Goal: Task Accomplishment & Management: Manage account settings

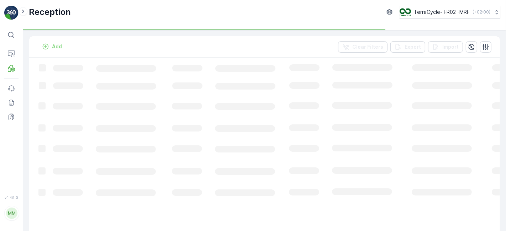
click at [38, 47] on p at bounding box center [38, 47] width 0 height 0
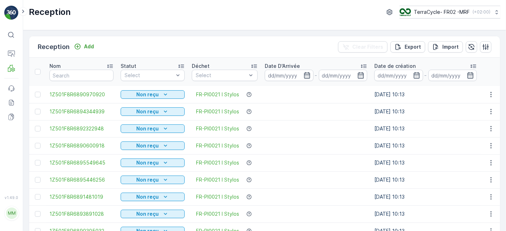
click at [51, 45] on p "Reception" at bounding box center [54, 47] width 32 height 10
click at [86, 45] on p "Add" at bounding box center [89, 46] width 10 height 7
click at [306, 74] on icon "button" at bounding box center [307, 75] width 6 height 6
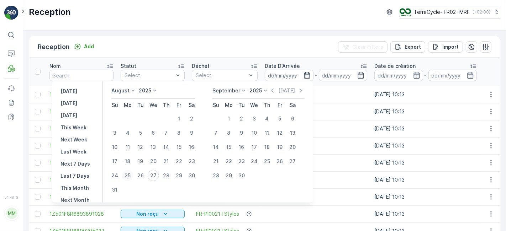
click at [132, 175] on div "25" at bounding box center [127, 175] width 11 height 11
type input "[DATE]"
click at [157, 175] on div "27" at bounding box center [153, 175] width 11 height 11
type input "[DATE]"
click at [127, 175] on div "25" at bounding box center [127, 175] width 11 height 11
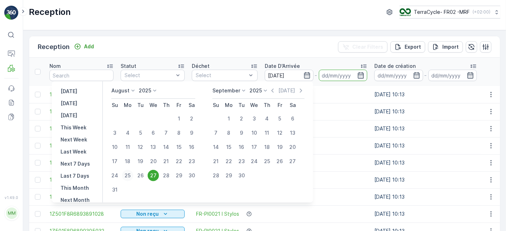
type input "[DATE]"
click at [158, 177] on div "27" at bounding box center [153, 175] width 11 height 11
type input "[DATE]"
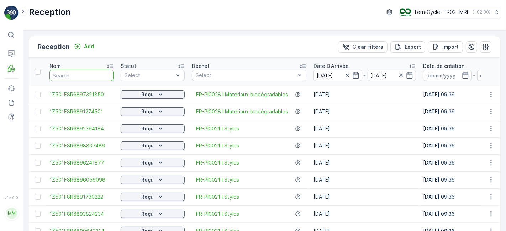
click at [81, 76] on input "text" at bounding box center [81, 75] width 64 height 11
type input "z"
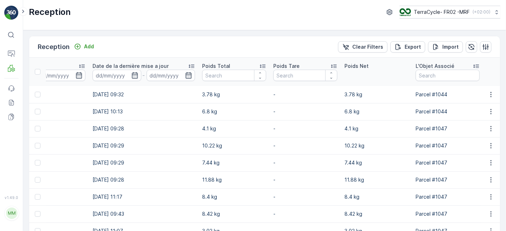
scroll to position [0, 441]
click at [261, 64] on icon at bounding box center [261, 66] width 7 height 7
click at [261, 64] on icon at bounding box center [264, 66] width 7 height 7
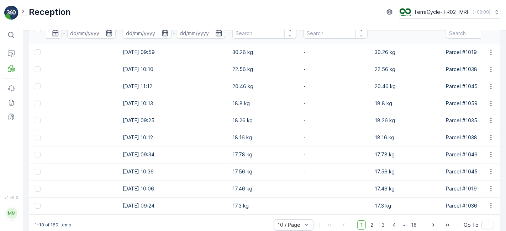
scroll to position [55, 0]
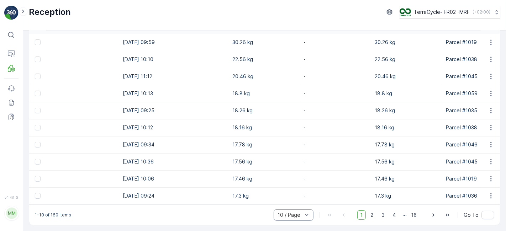
click at [299, 218] on div "10 / Page" at bounding box center [294, 215] width 40 height 11
click at [291, 203] on div "50 / Page" at bounding box center [294, 199] width 40 height 11
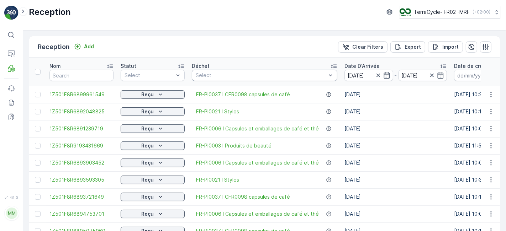
click at [278, 79] on div "Select" at bounding box center [265, 75] width 146 height 11
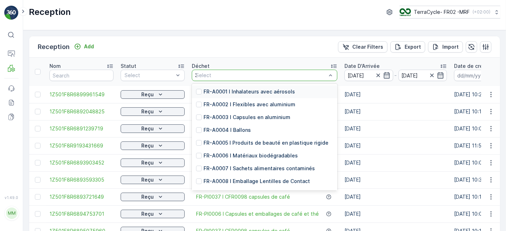
type input "37"
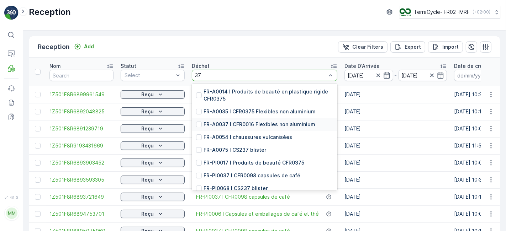
scroll to position [6, 0]
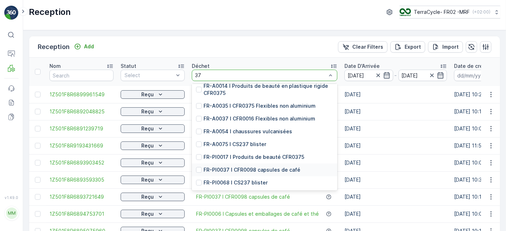
click at [204, 172] on p "FR-PI0037 I CFR0098 capsules de café" at bounding box center [252, 170] width 97 height 7
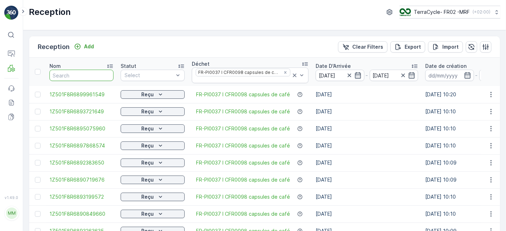
click at [96, 75] on input "text" at bounding box center [81, 75] width 64 height 11
click at [284, 74] on icon "Remove FR-PI0037 I CFR0098 capsules de café" at bounding box center [285, 72] width 2 height 2
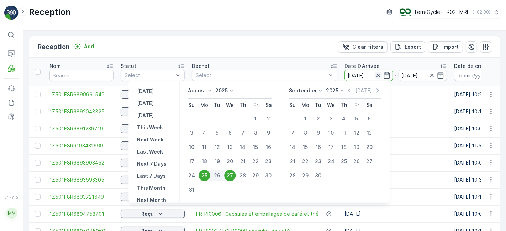
click at [375, 75] on icon "button" at bounding box center [378, 75] width 7 height 7
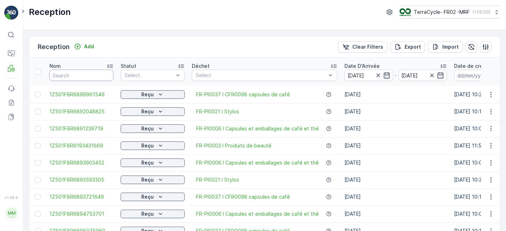
click at [88, 73] on input "text" at bounding box center [81, 75] width 64 height 11
type input "25"
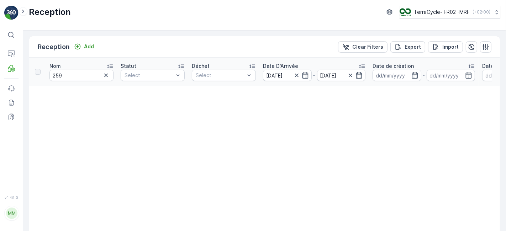
click at [92, 84] on th "Nom 259" at bounding box center [81, 72] width 71 height 28
click at [78, 72] on input "259" at bounding box center [81, 75] width 64 height 11
type input "250165"
drag, startPoint x: 296, startPoint y: 75, endPoint x: 298, endPoint y: 80, distance: 5.8
click at [298, 80] on div "[DATE]" at bounding box center [287, 75] width 49 height 11
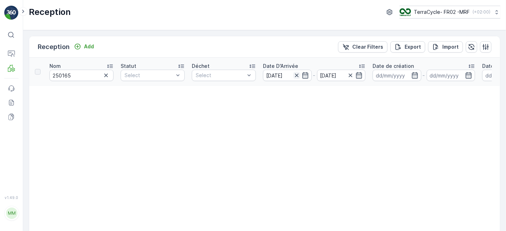
click at [297, 75] on icon "button" at bounding box center [297, 76] width 4 height 4
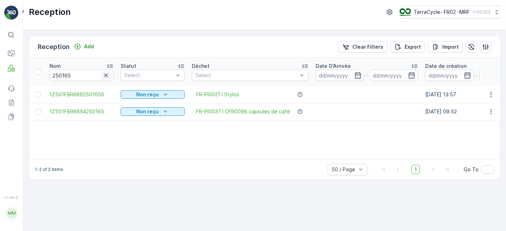
click at [102, 75] on button "button" at bounding box center [106, 75] width 9 height 9
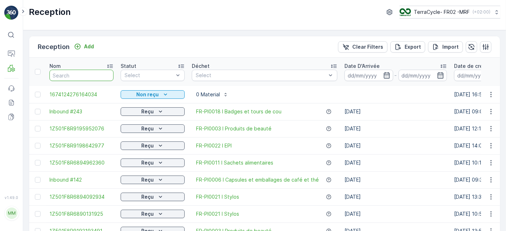
click at [77, 75] on input "text" at bounding box center [81, 75] width 64 height 11
type input "inbound"
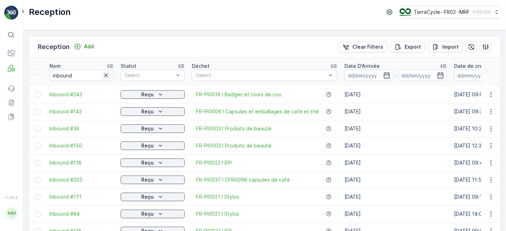
click at [109, 76] on icon "button" at bounding box center [106, 75] width 7 height 7
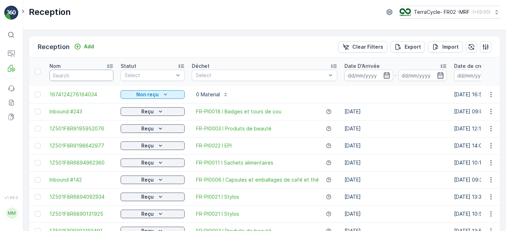
click at [92, 79] on input "text" at bounding box center [81, 75] width 64 height 11
type input "2501"
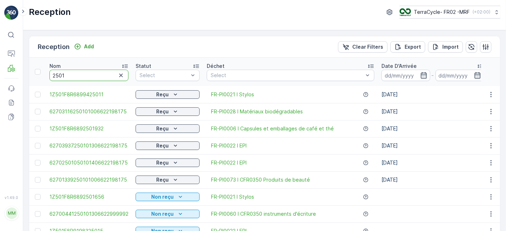
click at [89, 73] on input "2501" at bounding box center [88, 75] width 79 height 11
type input "250165"
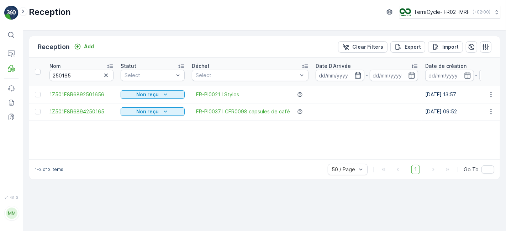
click at [84, 113] on span "1Z501F8R6894250165" at bounding box center [81, 111] width 64 height 7
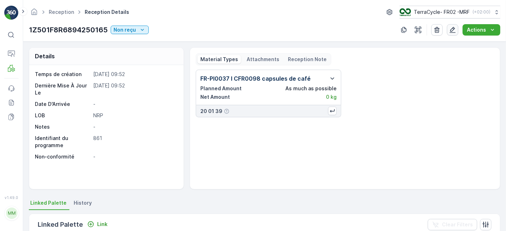
click at [456, 29] on icon "button" at bounding box center [452, 29] width 7 height 7
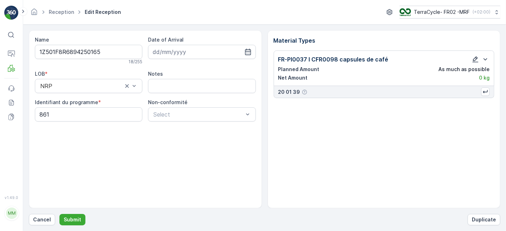
click at [478, 60] on icon "button" at bounding box center [475, 59] width 7 height 7
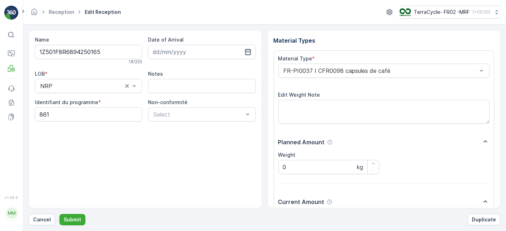
scroll to position [45, 0]
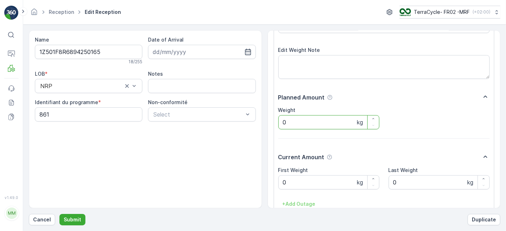
click at [296, 122] on input "0" at bounding box center [328, 122] width 101 height 14
type input "013.54"
click at [71, 218] on p "Submit" at bounding box center [72, 219] width 17 height 7
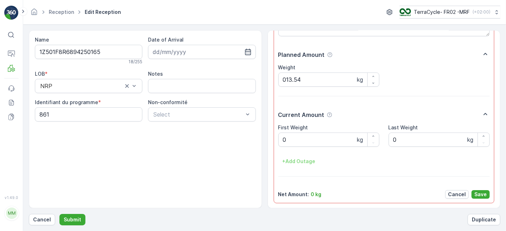
scroll to position [93, 0]
click at [480, 196] on p "Save" at bounding box center [481, 195] width 12 height 7
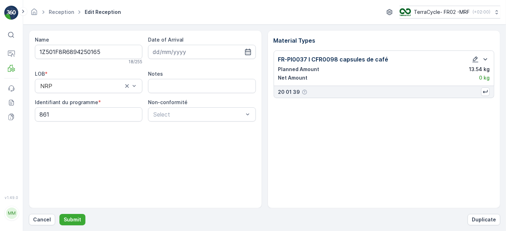
scroll to position [0, 0]
click at [75, 222] on p "Submit" at bounding box center [72, 219] width 17 height 7
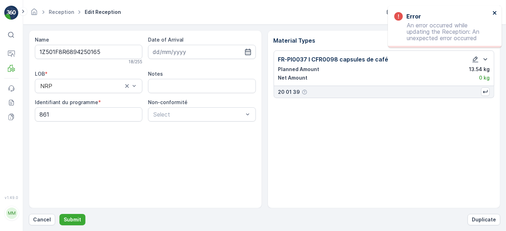
click at [496, 13] on icon "close" at bounding box center [495, 13] width 5 height 6
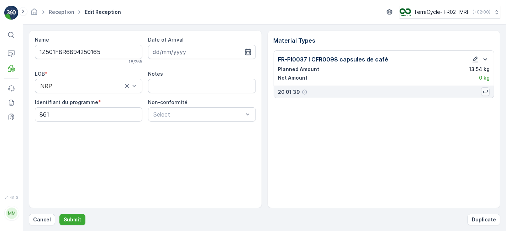
click at [484, 90] on icon "button" at bounding box center [485, 91] width 7 height 7
click at [474, 57] on icon "button" at bounding box center [475, 59] width 7 height 7
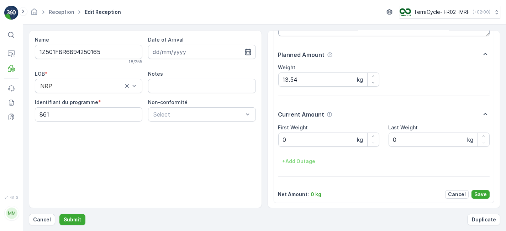
scroll to position [88, 0]
click at [303, 136] on Weight "0" at bounding box center [328, 140] width 101 height 14
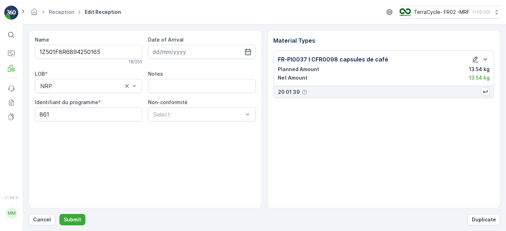
scroll to position [0, 0]
click at [78, 223] on p "Submit" at bounding box center [72, 219] width 17 height 7
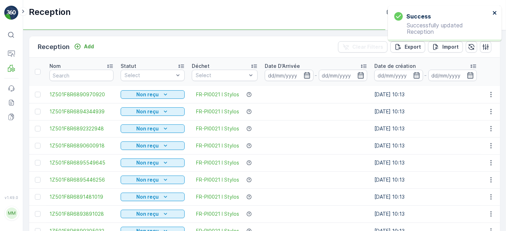
click at [497, 12] on icon "close" at bounding box center [495, 13] width 5 height 6
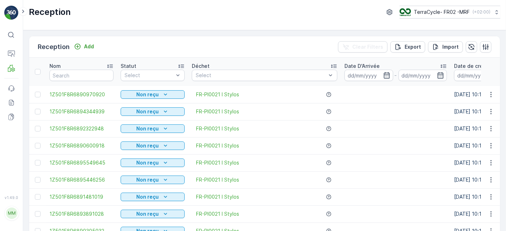
click at [82, 81] on th "Nom" at bounding box center [81, 72] width 71 height 28
click at [82, 74] on input "text" at bounding box center [81, 75] width 64 height 11
type input "25"
click at [82, 74] on input "2501" at bounding box center [81, 75] width 64 height 11
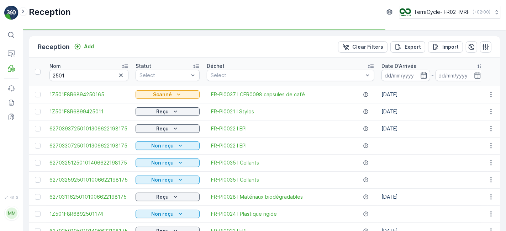
type input "250165"
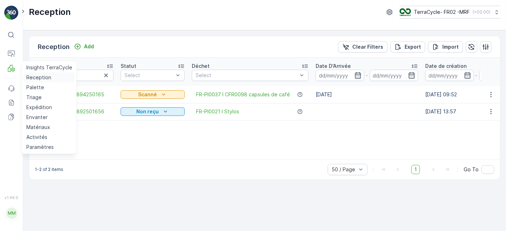
click at [38, 79] on p "Reception" at bounding box center [38, 77] width 25 height 7
click at [28, 76] on p "Reception" at bounding box center [38, 77] width 25 height 7
click at [28, 75] on p "Reception" at bounding box center [38, 77] width 25 height 7
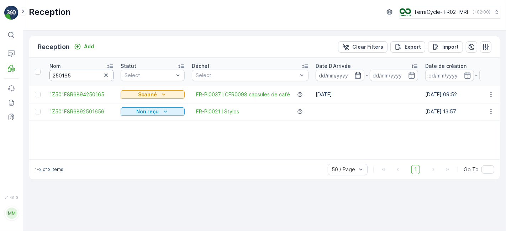
click at [88, 76] on input "250165" at bounding box center [81, 75] width 64 height 11
type input "2"
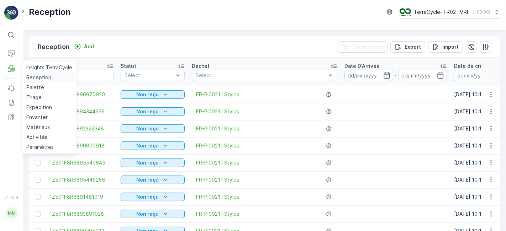
click at [29, 78] on p "Reception" at bounding box center [38, 77] width 25 height 7
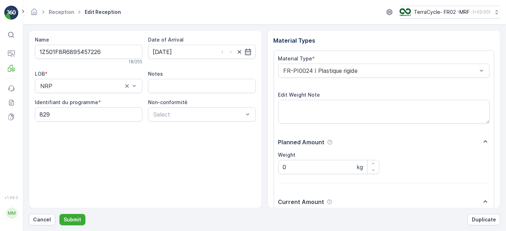
scroll to position [88, 0]
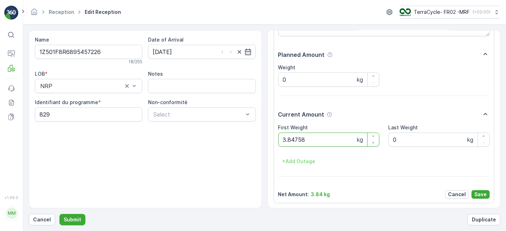
click at [59, 214] on button "Submit" at bounding box center [72, 219] width 26 height 11
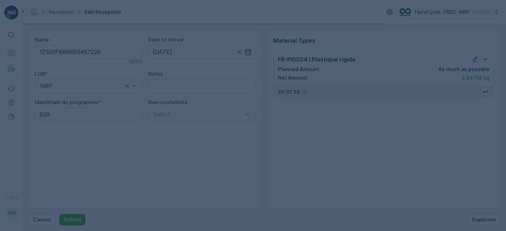
scroll to position [0, 0]
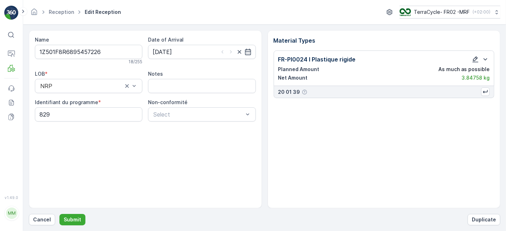
click at [476, 59] on icon "button" at bounding box center [475, 59] width 7 height 7
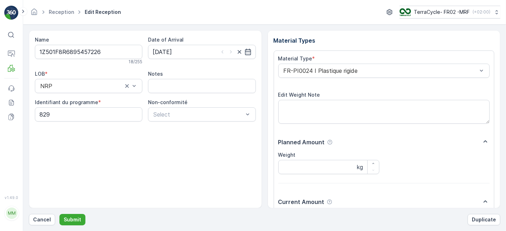
scroll to position [88, 0]
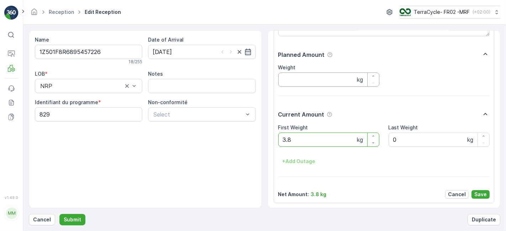
type Weight "3"
type Weight "7.58"
click at [473, 196] on button "Save" at bounding box center [481, 194] width 18 height 9
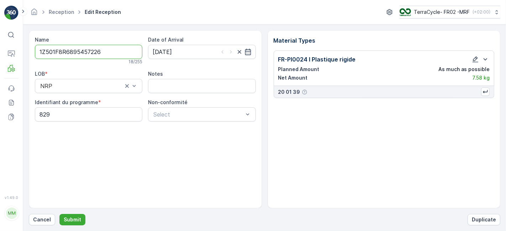
scroll to position [0, 0]
click at [474, 60] on icon "button" at bounding box center [475, 59] width 7 height 7
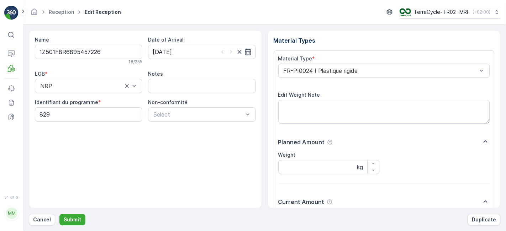
scroll to position [88, 0]
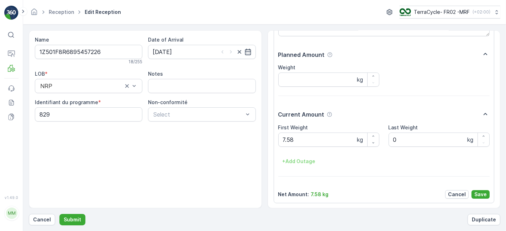
click at [483, 194] on p "Save" at bounding box center [481, 194] width 12 height 7
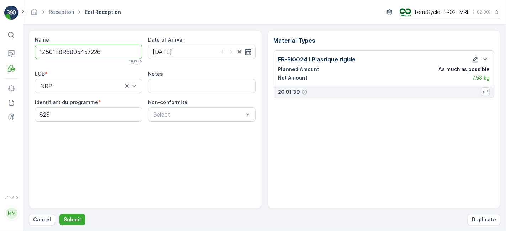
scroll to position [0, 0]
click at [75, 220] on p "Submit" at bounding box center [72, 219] width 17 height 7
click at [475, 57] on icon "button" at bounding box center [476, 60] width 6 height 6
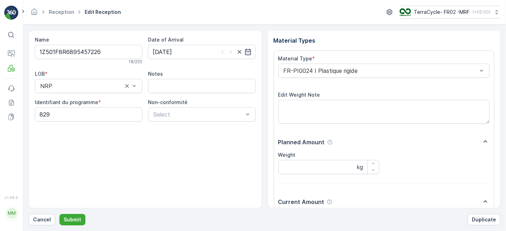
scroll to position [88, 0]
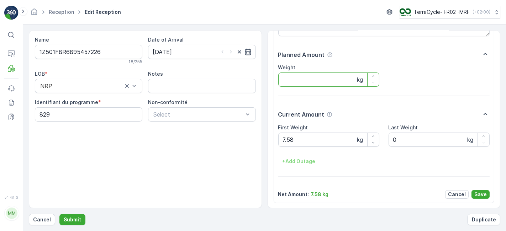
click at [338, 80] on input "Weight" at bounding box center [328, 80] width 101 height 14
type input "7.58"
click at [478, 196] on p "Save" at bounding box center [481, 194] width 12 height 7
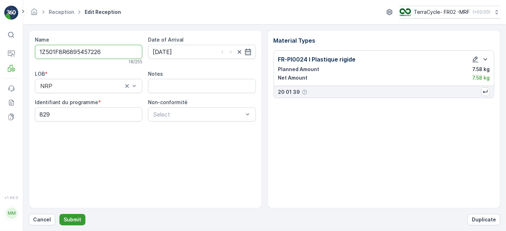
click at [67, 220] on p "Submit" at bounding box center [72, 219] width 17 height 7
click at [476, 57] on icon "button" at bounding box center [476, 60] width 6 height 6
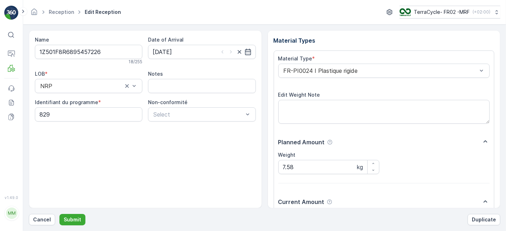
scroll to position [88, 0]
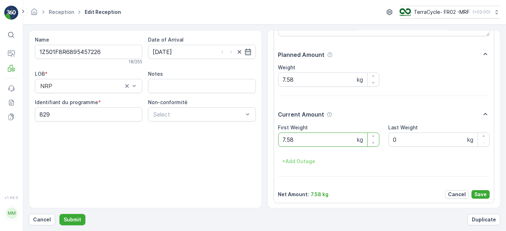
click at [324, 138] on Weight "7.58" at bounding box center [328, 140] width 101 height 14
type Weight "7"
click at [484, 194] on p "Save" at bounding box center [481, 194] width 12 height 7
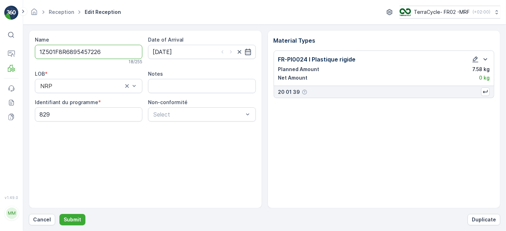
scroll to position [0, 0]
click at [68, 220] on p "Submit" at bounding box center [72, 219] width 17 height 7
click at [476, 58] on icon "button" at bounding box center [475, 59] width 7 height 7
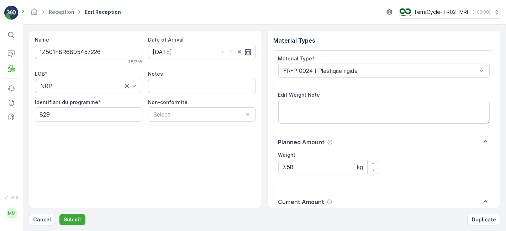
scroll to position [88, 0]
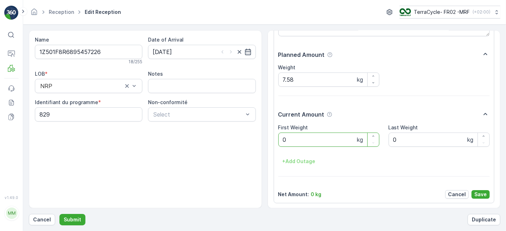
click at [332, 137] on Weight "0" at bounding box center [328, 140] width 101 height 14
type Weight "7.58"
click at [480, 192] on p "Save" at bounding box center [481, 194] width 12 height 7
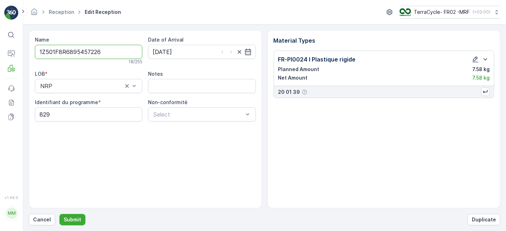
scroll to position [0, 0]
click at [67, 219] on p "Submit" at bounding box center [72, 219] width 17 height 7
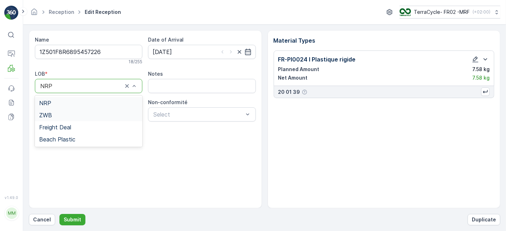
click at [96, 116] on div "ZWB" at bounding box center [88, 115] width 99 height 6
click at [94, 114] on programme "829" at bounding box center [89, 115] width 108 height 14
type programme "8"
type programme "0000"
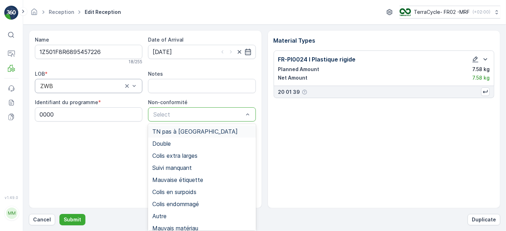
click at [239, 112] on div at bounding box center [198, 114] width 91 height 6
click at [166, 217] on span "Autre" at bounding box center [159, 216] width 14 height 6
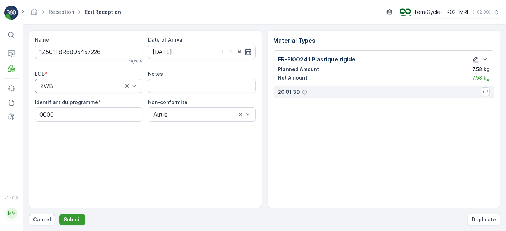
click at [74, 222] on p "Submit" at bounding box center [72, 219] width 17 height 7
click at [475, 56] on icon "button" at bounding box center [475, 59] width 7 height 7
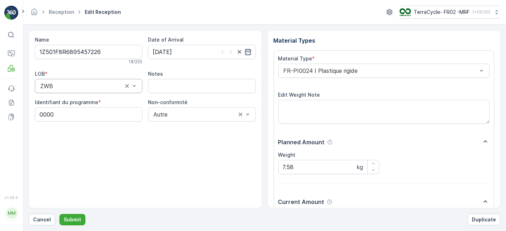
scroll to position [88, 0]
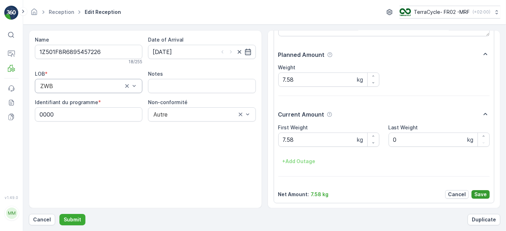
click at [477, 195] on p "Save" at bounding box center [481, 194] width 12 height 7
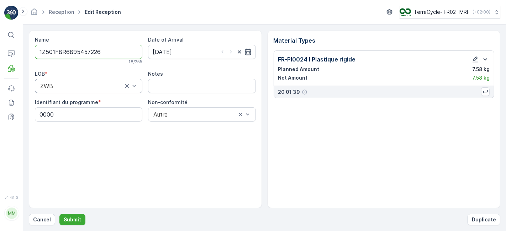
scroll to position [0, 0]
click at [486, 91] on icon "button" at bounding box center [485, 91] width 5 height 3
click at [68, 215] on button "Submit" at bounding box center [72, 219] width 26 height 11
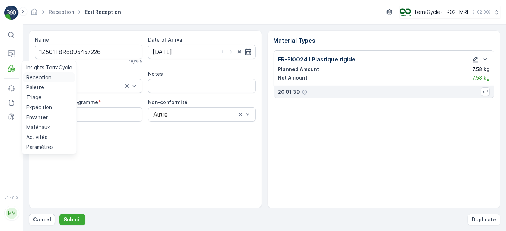
click at [30, 78] on p "Reception" at bounding box center [38, 77] width 25 height 7
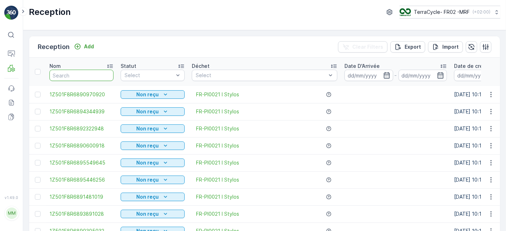
click at [98, 78] on input "text" at bounding box center [81, 75] width 64 height 11
type input "54"
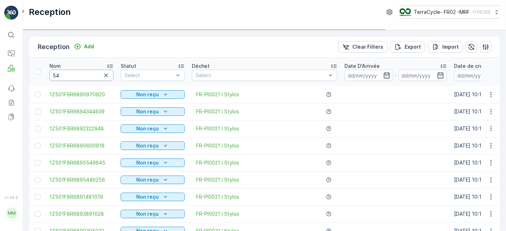
click at [98, 78] on input "54" at bounding box center [81, 75] width 64 height 11
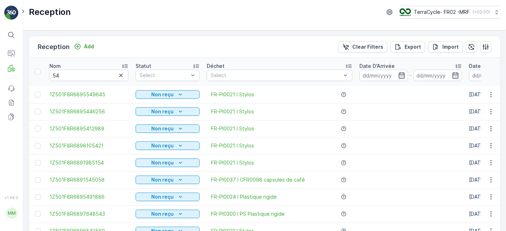
click at [98, 78] on input "54" at bounding box center [88, 75] width 79 height 11
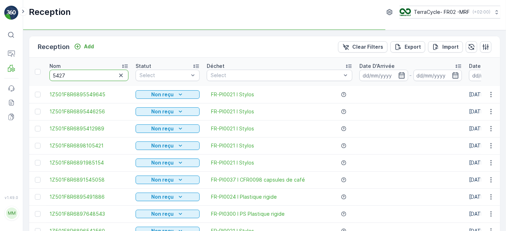
click at [98, 78] on input "5427" at bounding box center [88, 75] width 79 height 11
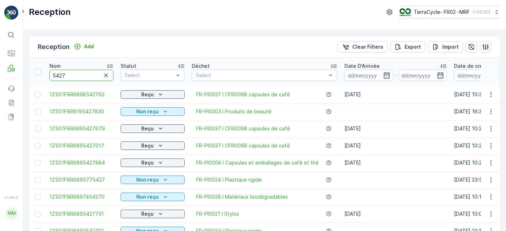
click at [98, 78] on input "5427" at bounding box center [81, 75] width 64 height 11
type input "542762"
click at [98, 78] on input "542762" at bounding box center [81, 75] width 64 height 11
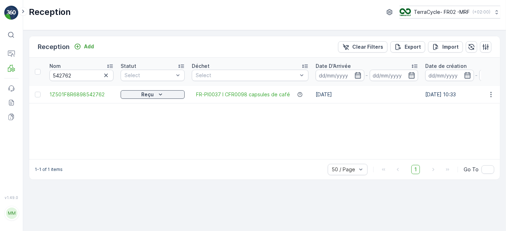
click at [82, 90] on td "1Z501F8R6898542762" at bounding box center [81, 94] width 71 height 17
click at [81, 96] on span "1Z501F8R6898542762" at bounding box center [81, 94] width 64 height 7
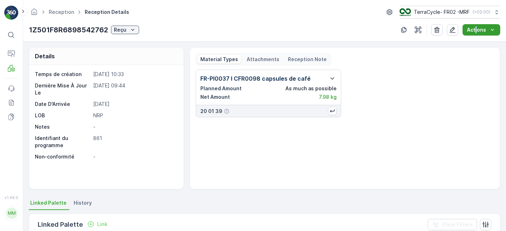
click at [477, 35] on div "Reception Reception Details TerraCycle- FR02 -MRF ( +02:00 ) 1Z501F8R6898542762…" at bounding box center [264, 21] width 483 height 42
click at [477, 32] on p "Actions" at bounding box center [476, 29] width 19 height 7
click at [385, 144] on div "FR-PI0037 I CFR0098 capsules de café Planned Amount As much as possible Net Amo…" at bounding box center [345, 127] width 299 height 114
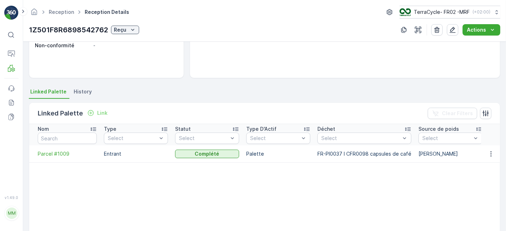
scroll to position [0, 0]
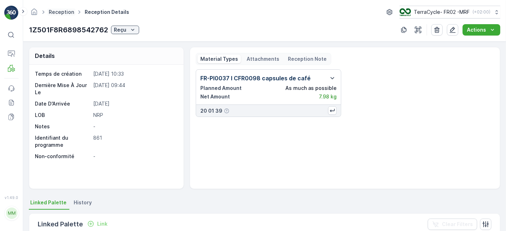
click at [59, 11] on link "Reception" at bounding box center [61, 12] width 25 height 6
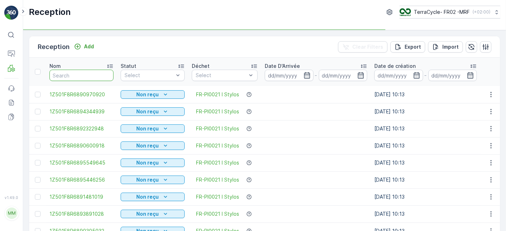
click at [78, 76] on input "text" at bounding box center [81, 75] width 64 height 11
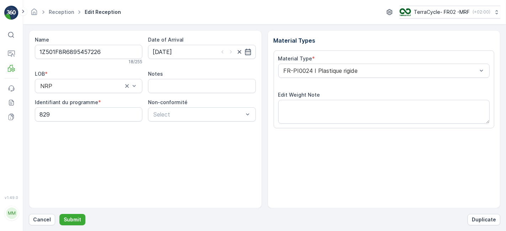
scroll to position [88, 0]
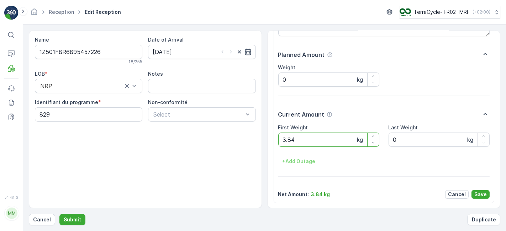
drag, startPoint x: 305, startPoint y: 141, endPoint x: 246, endPoint y: 143, distance: 59.9
click at [246, 143] on div "Name 1Z501F8R6895457226 18 / 255 Date of Arrival [DATE] LOB * NRP Notes Identif…" at bounding box center [265, 119] width 472 height 178
type Weight "7.58"
click at [479, 193] on p "Save" at bounding box center [481, 194] width 12 height 7
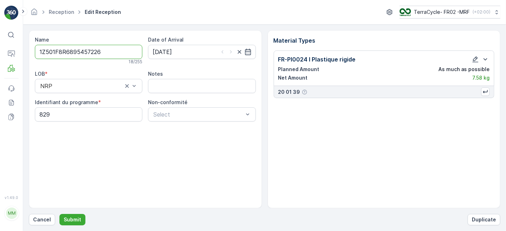
scroll to position [0, 0]
click at [70, 220] on p "Submit" at bounding box center [72, 219] width 17 height 7
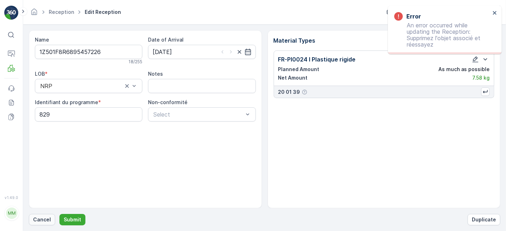
click at [43, 221] on p "Cancel" at bounding box center [42, 219] width 18 height 7
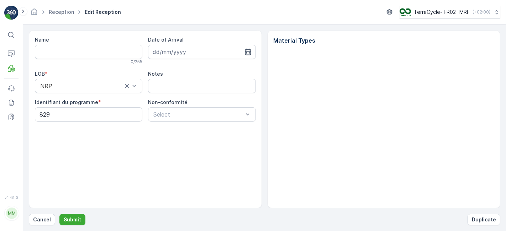
type input "1Z501F8R6895457226"
type input "[DATE]"
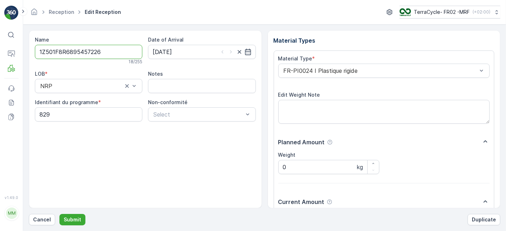
drag, startPoint x: 103, startPoint y: 49, endPoint x: 1, endPoint y: 55, distance: 102.7
click at [1, 55] on div "⌘B Operations MRF Events Reports Documents v 1.49.0 MM MRF.FR02 [PERSON_NAME][E…" at bounding box center [253, 115] width 506 height 231
click at [36, 219] on p "Cancel" at bounding box center [42, 219] width 18 height 7
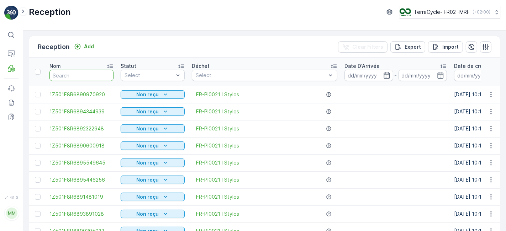
type input "1Z501F8R6895457226"
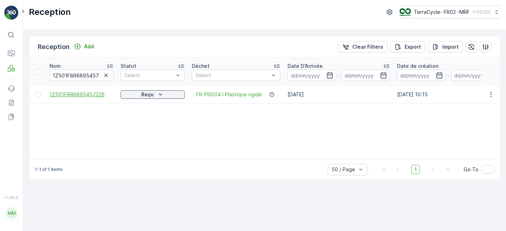
click at [78, 91] on span "1Z501F8R6895457226" at bounding box center [81, 94] width 64 height 7
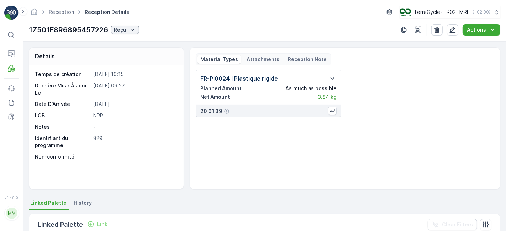
scroll to position [138, 0]
